Goal: Navigation & Orientation: Find specific page/section

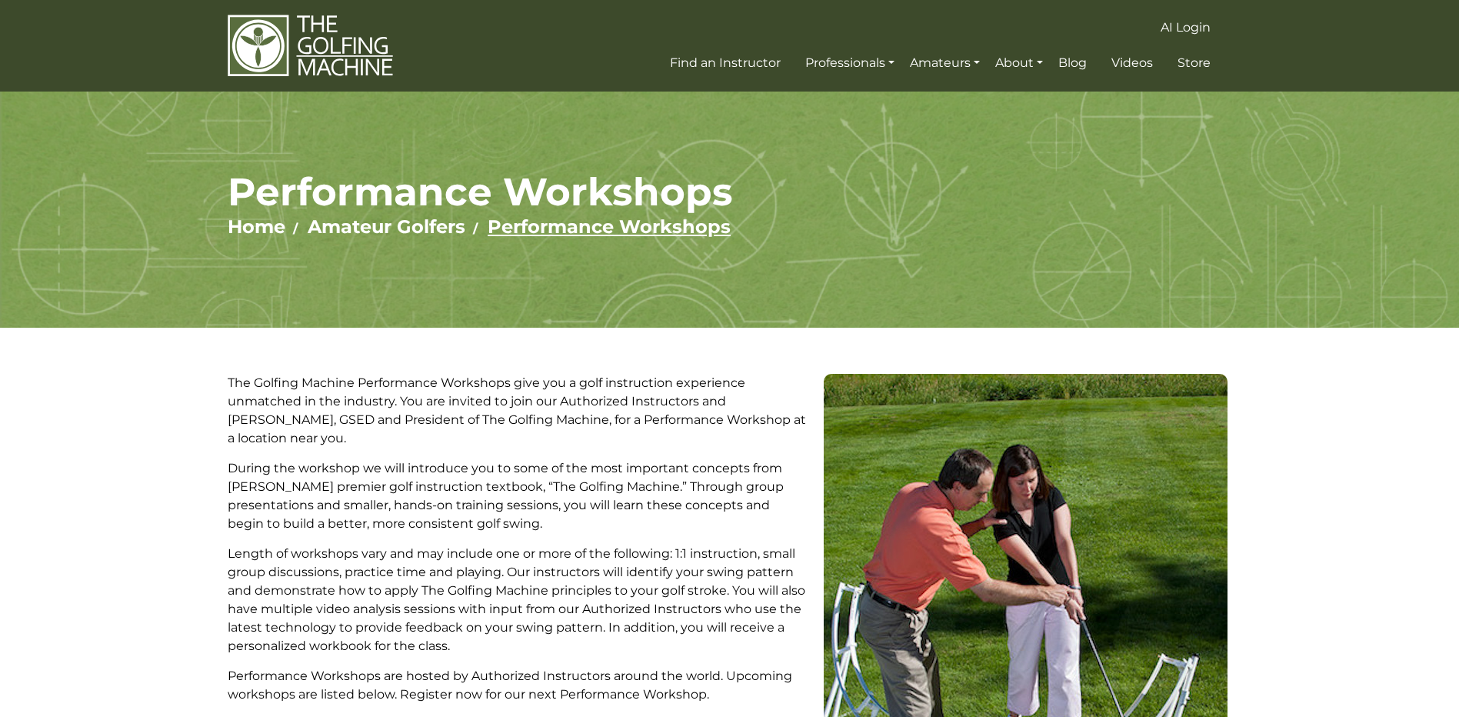
click at [575, 225] on link "Performance Workshops" at bounding box center [609, 226] width 243 height 22
click at [433, 228] on link "Amateur Golfers" at bounding box center [387, 226] width 158 height 22
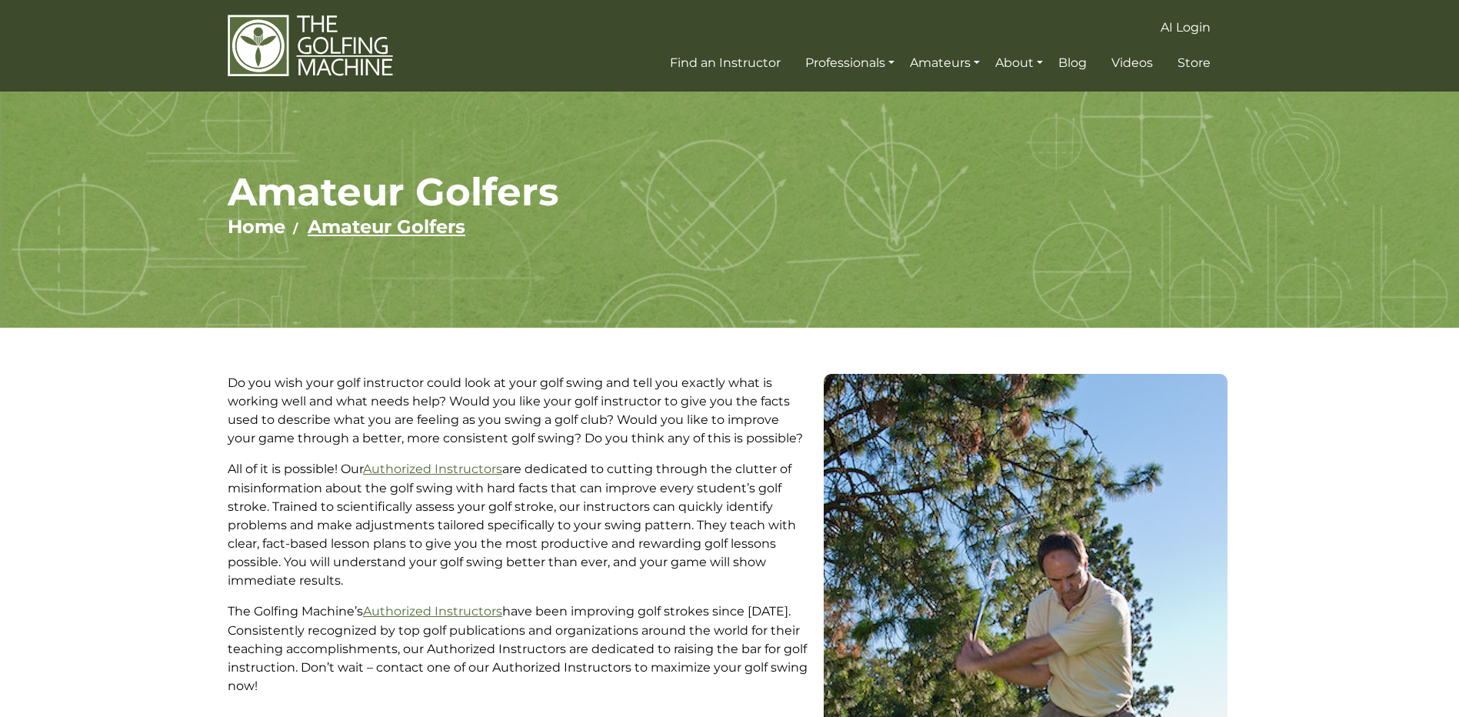
click at [443, 229] on link "Amateur Golfers" at bounding box center [387, 226] width 158 height 22
click at [472, 610] on link "Authorized Instructors" at bounding box center [432, 611] width 139 height 15
